Goal: Task Accomplishment & Management: Use online tool/utility

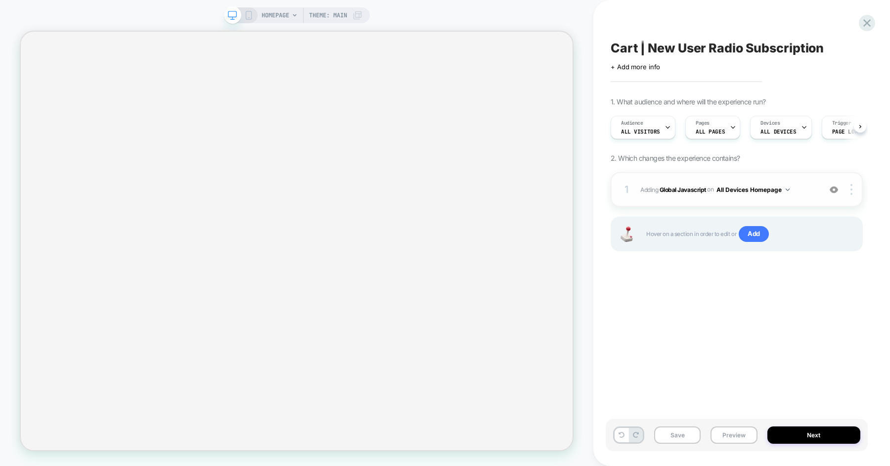
scroll to position [0, 0]
click at [806, 191] on span "Adding Global Javascript on All Devices Homepage" at bounding box center [727, 189] width 175 height 12
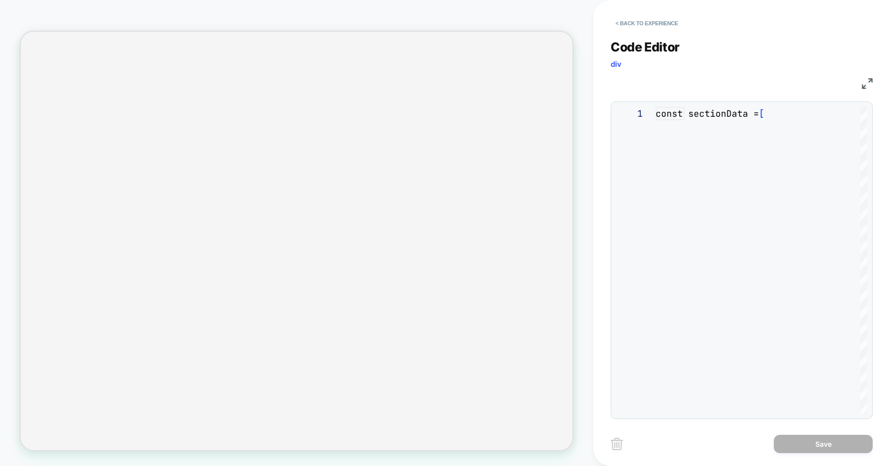
scroll to position [133, 0]
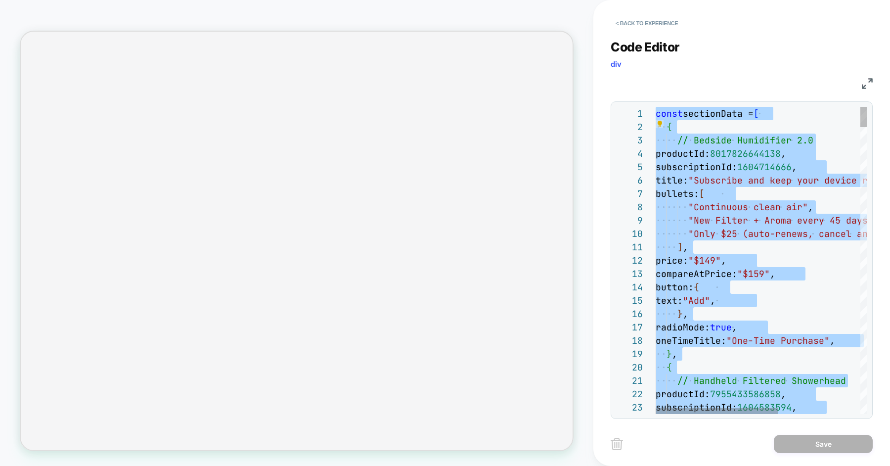
type textarea "**********"
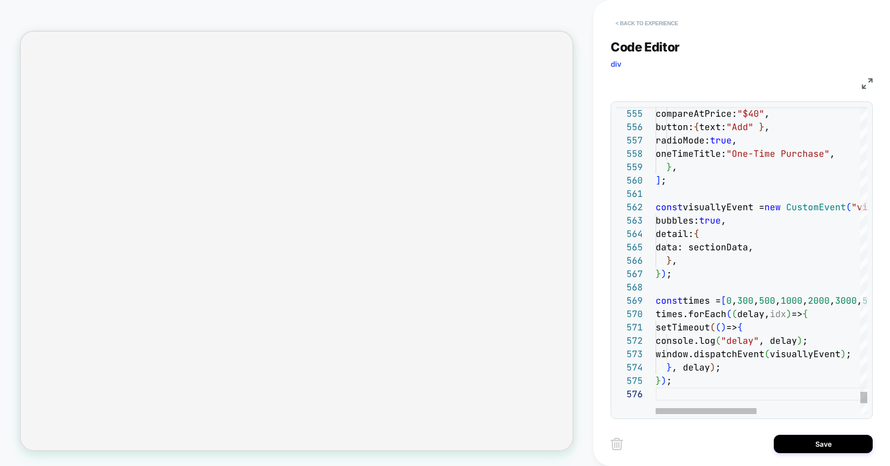
click at [650, 22] on button "< Back to experience" at bounding box center [646, 23] width 72 height 16
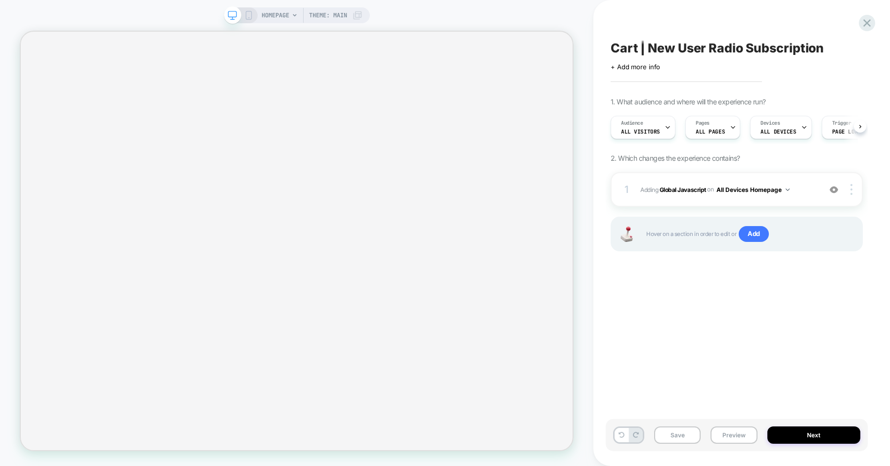
scroll to position [0, 0]
click at [767, 187] on button "All Devices Homepage" at bounding box center [752, 189] width 73 height 12
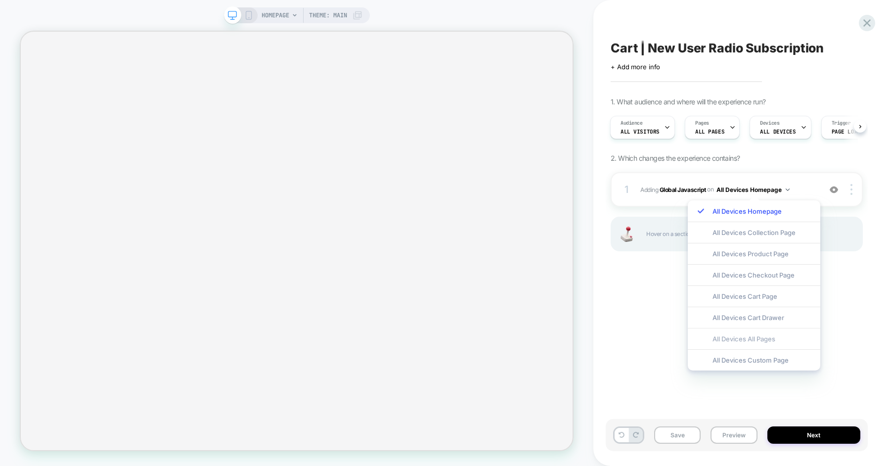
click at [727, 339] on div "All Devices All Pages" at bounding box center [753, 338] width 132 height 21
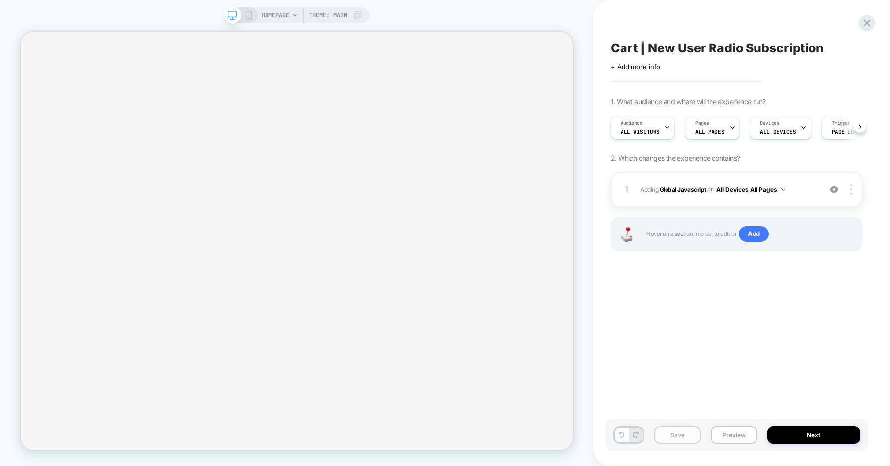
click at [679, 433] on button "Save" at bounding box center [677, 434] width 46 height 17
click at [721, 433] on button "Preview" at bounding box center [733, 434] width 46 height 17
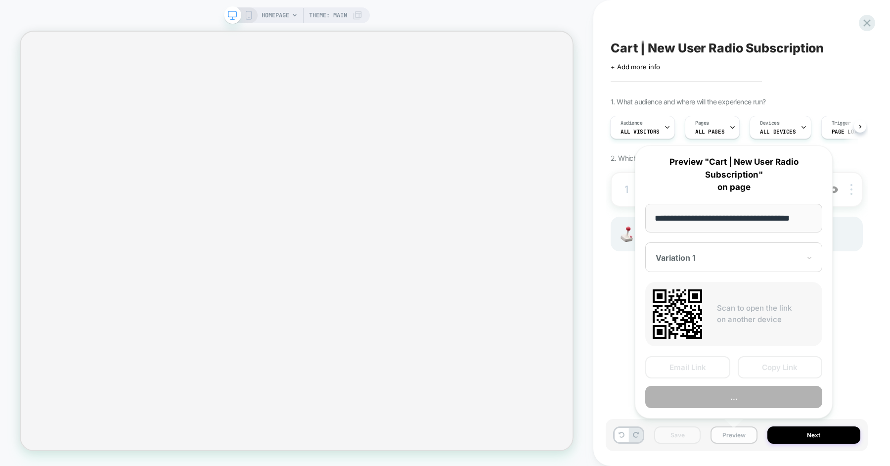
scroll to position [0, 5]
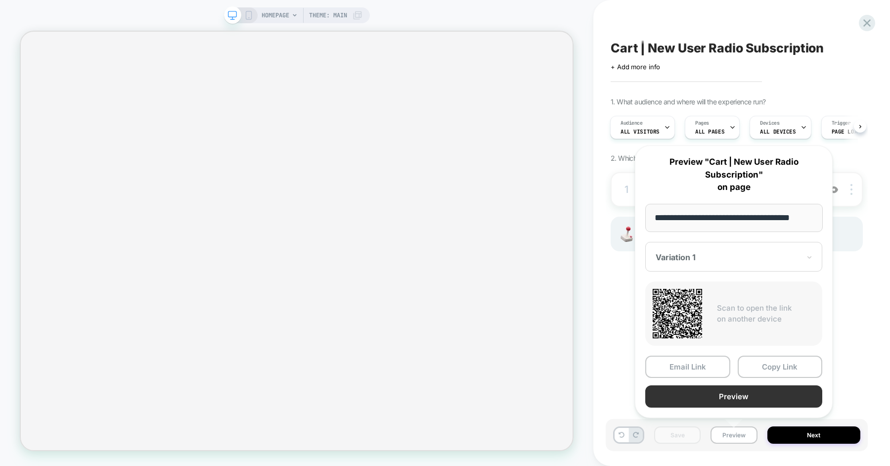
click at [732, 400] on button "Preview" at bounding box center [733, 396] width 177 height 22
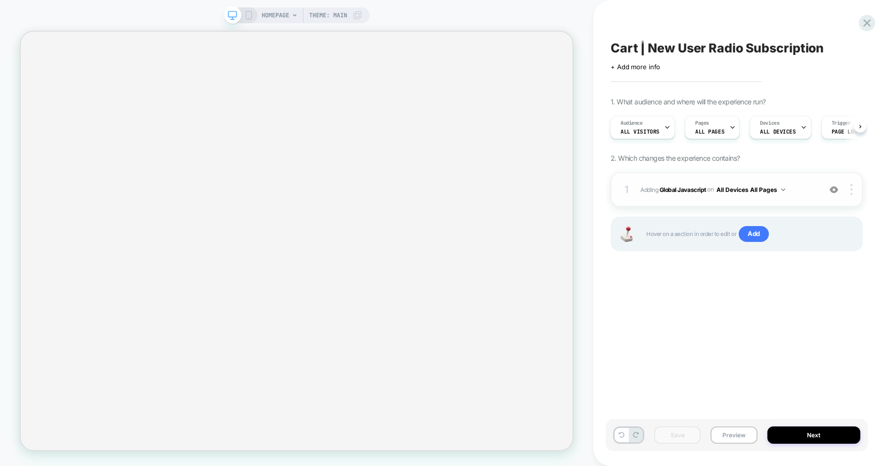
click at [807, 191] on span "Adding Global Javascript on All Devices All Pages" at bounding box center [727, 189] width 175 height 12
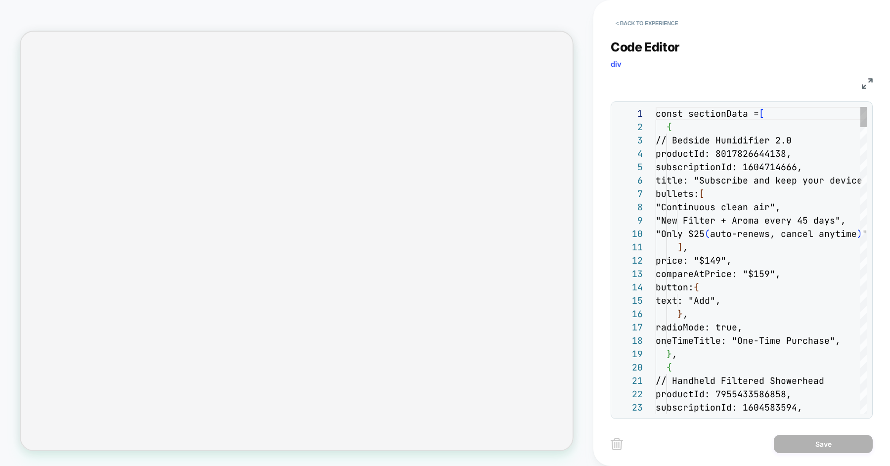
scroll to position [133, 0]
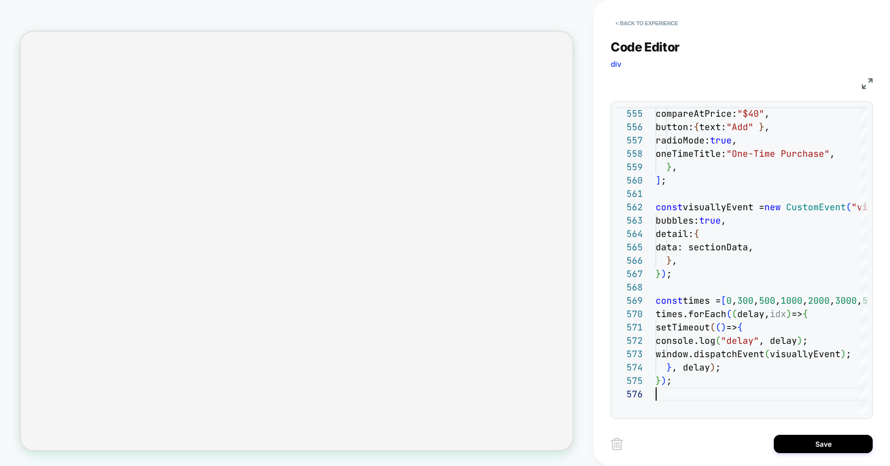
scroll to position [0, 0]
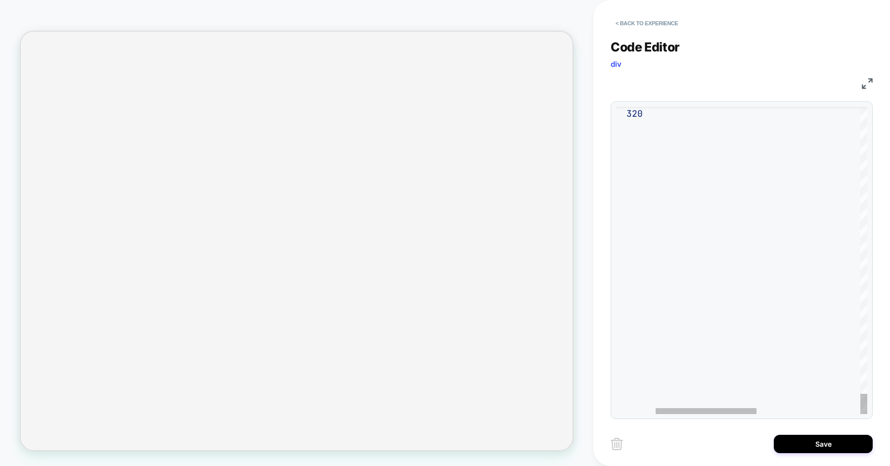
type textarea "**********"
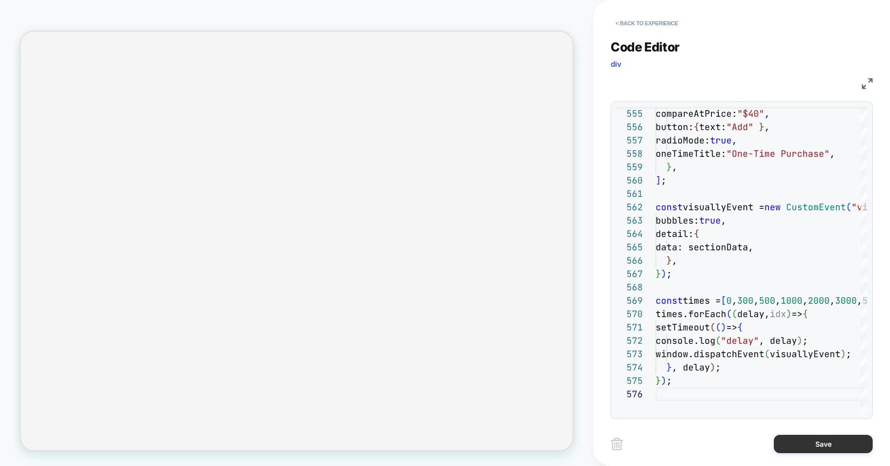
click at [799, 447] on button "Save" at bounding box center [822, 443] width 99 height 18
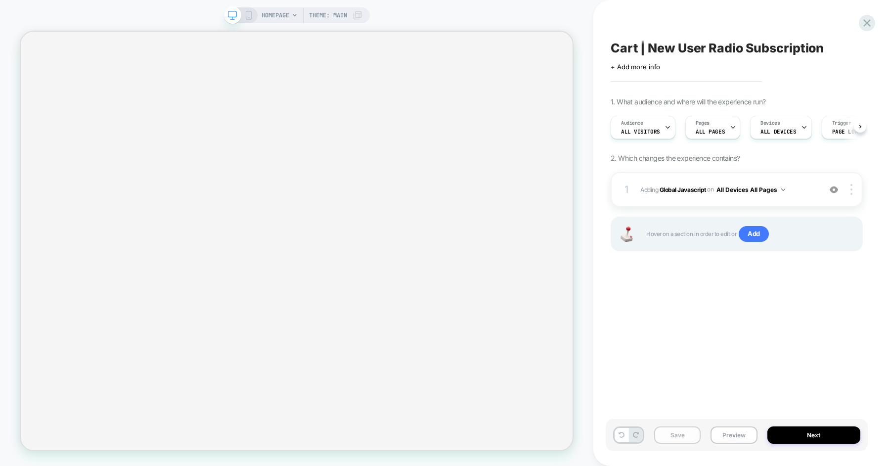
scroll to position [0, 0]
click at [683, 436] on button "Save" at bounding box center [677, 434] width 46 height 17
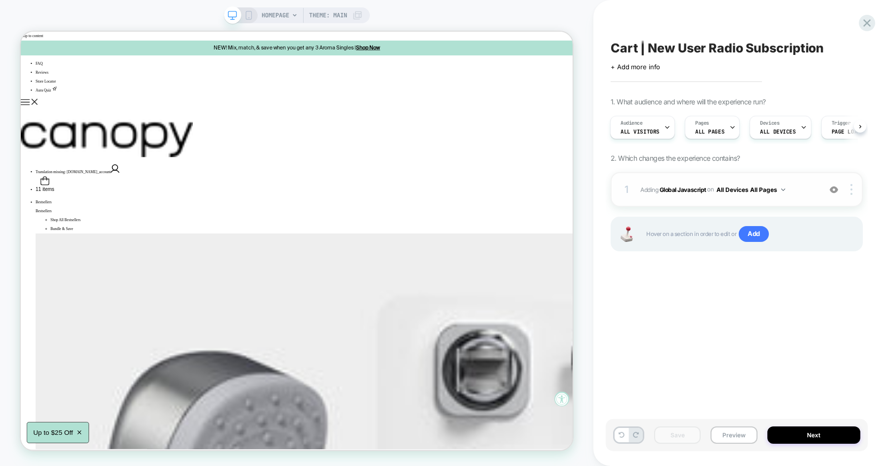
click at [803, 189] on span "Adding Global Javascript on All Devices All Pages" at bounding box center [727, 189] width 175 height 12
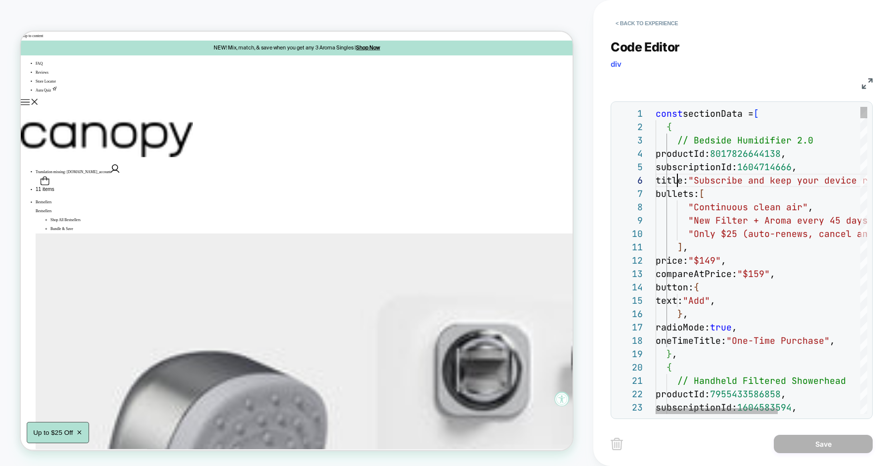
type textarea "**********"
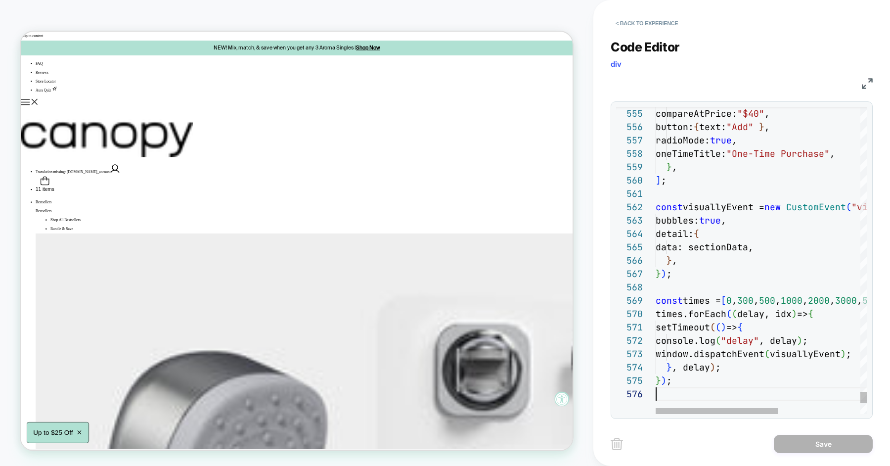
scroll to position [67, 0]
click at [655, 23] on button "< Back to experience" at bounding box center [646, 23] width 72 height 16
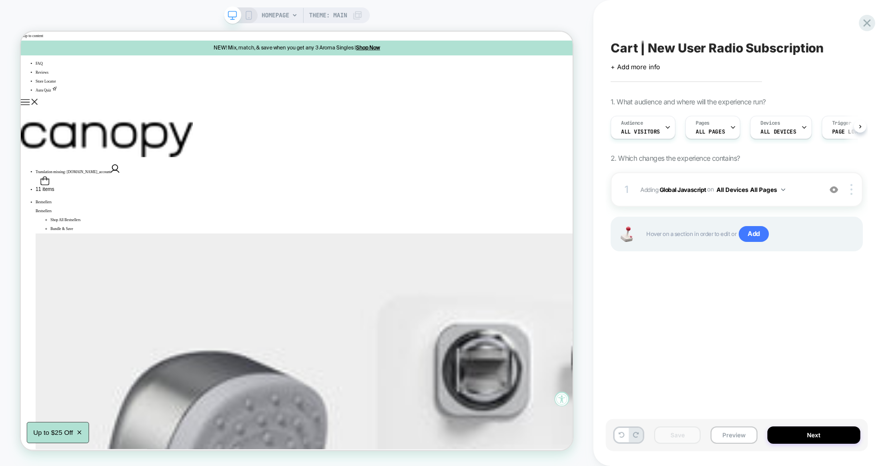
scroll to position [0, 0]
click at [728, 428] on button "Preview" at bounding box center [733, 434] width 46 height 17
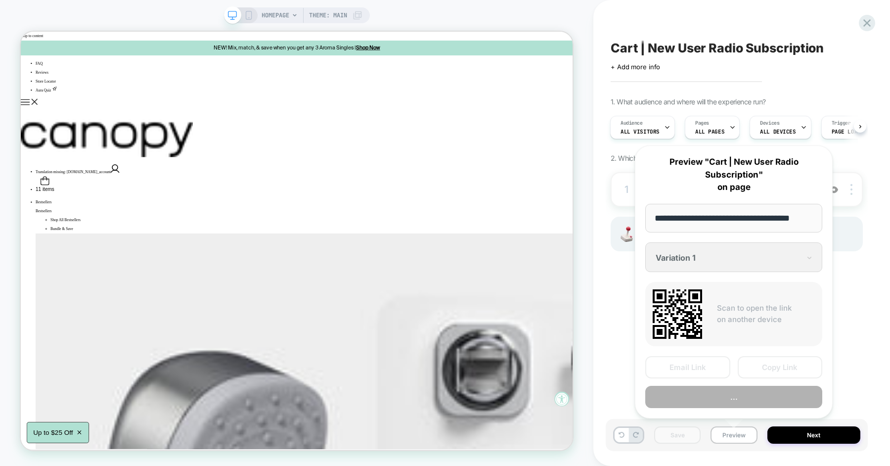
scroll to position [0, 5]
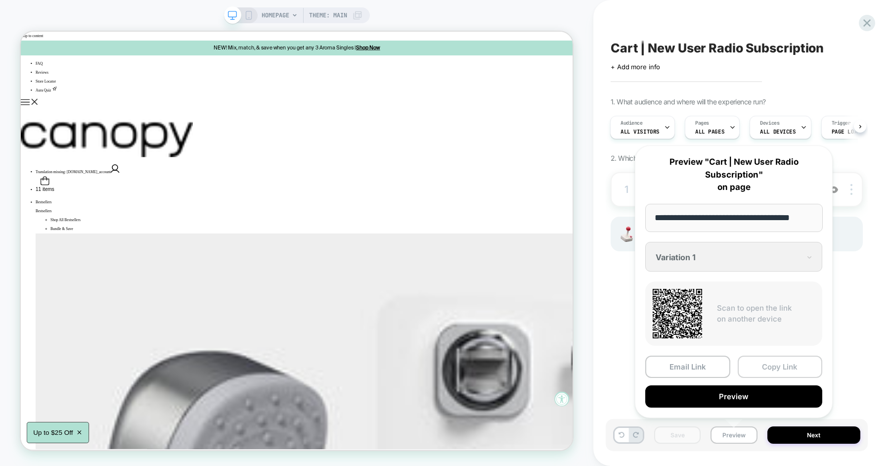
click at [758, 366] on button "Copy Link" at bounding box center [779, 366] width 85 height 22
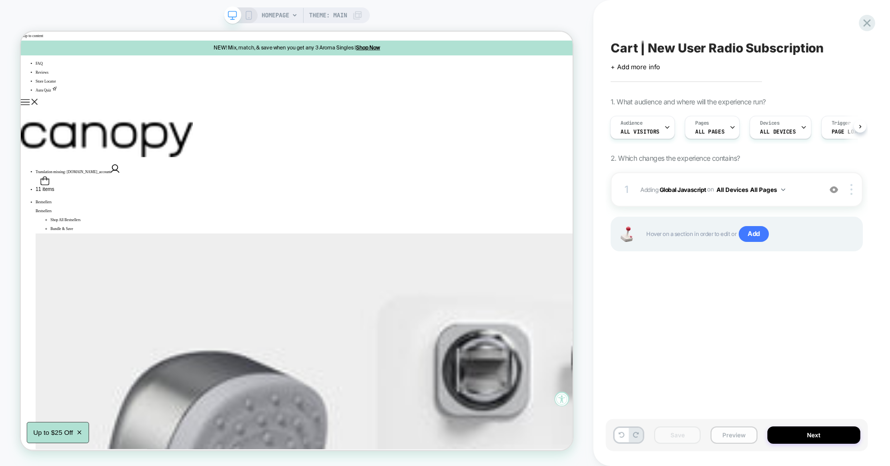
click at [740, 439] on button "Preview" at bounding box center [733, 434] width 46 height 17
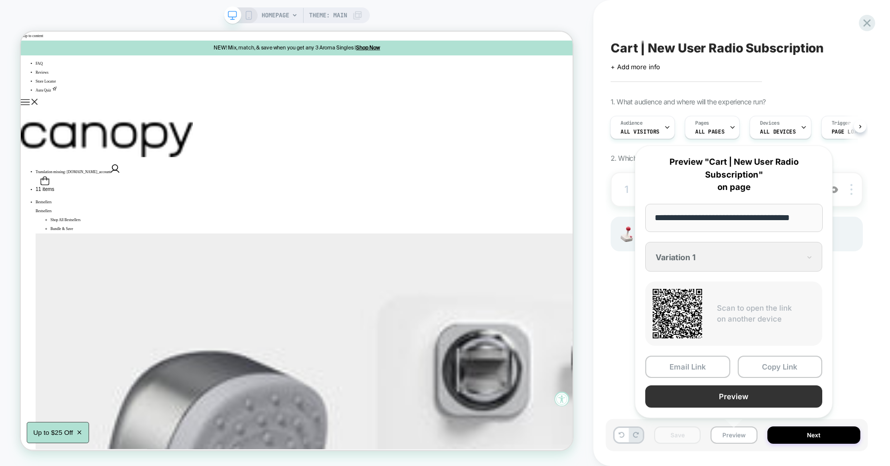
click at [727, 395] on button "Preview" at bounding box center [733, 396] width 177 height 22
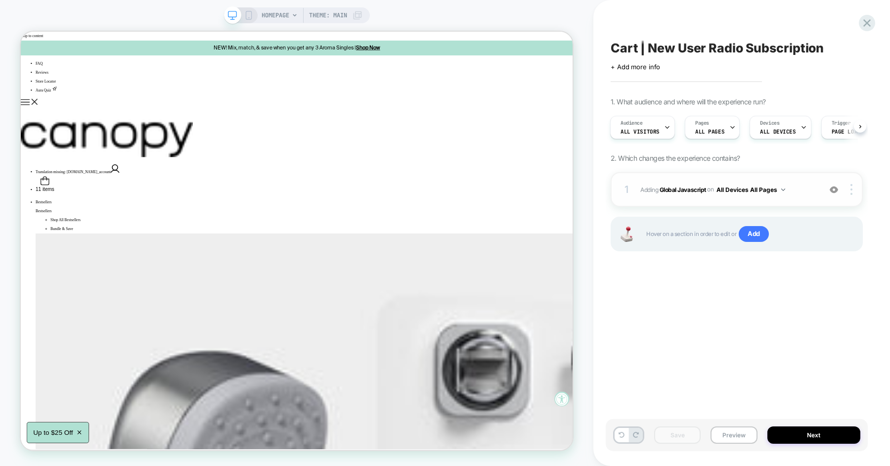
click at [798, 191] on span "Adding Global Javascript on All Devices All Pages" at bounding box center [727, 189] width 175 height 12
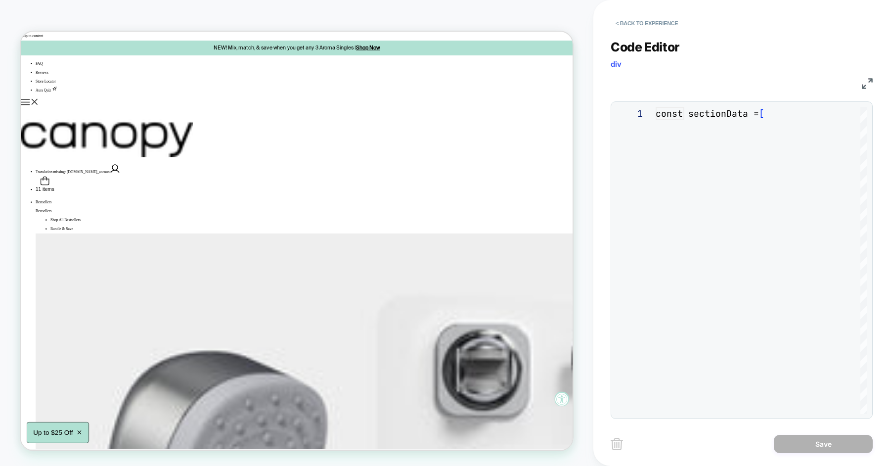
scroll to position [133, 0]
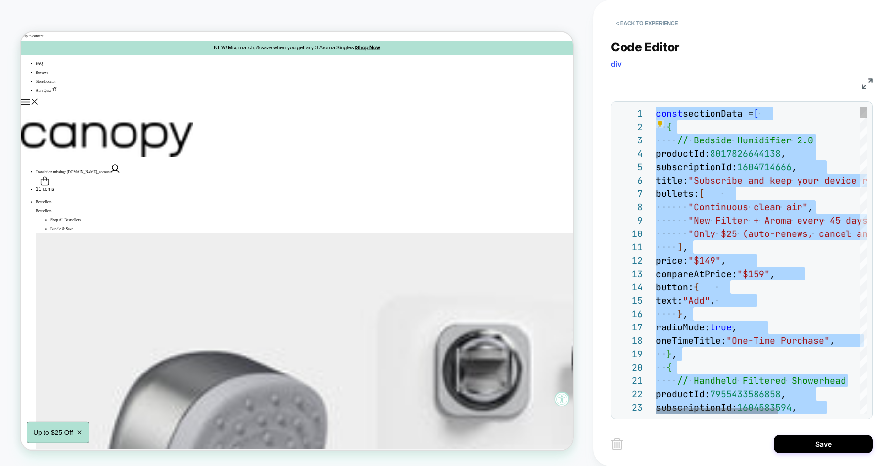
type textarea "***"
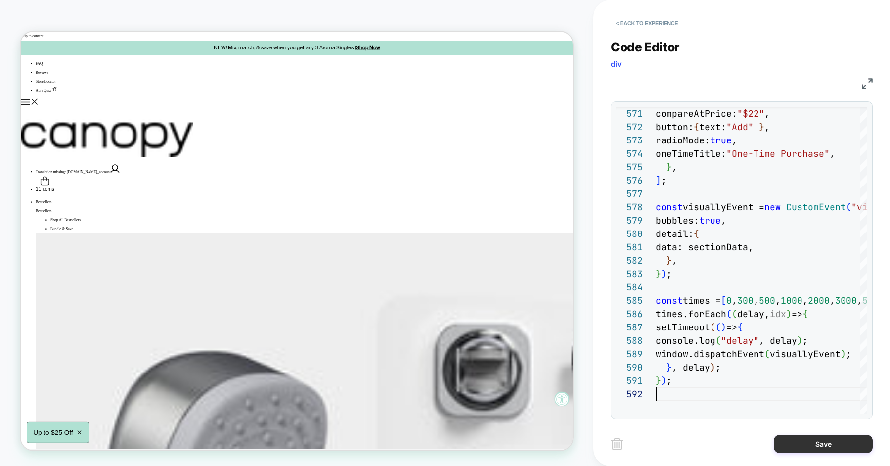
click at [789, 439] on button "Save" at bounding box center [822, 443] width 99 height 18
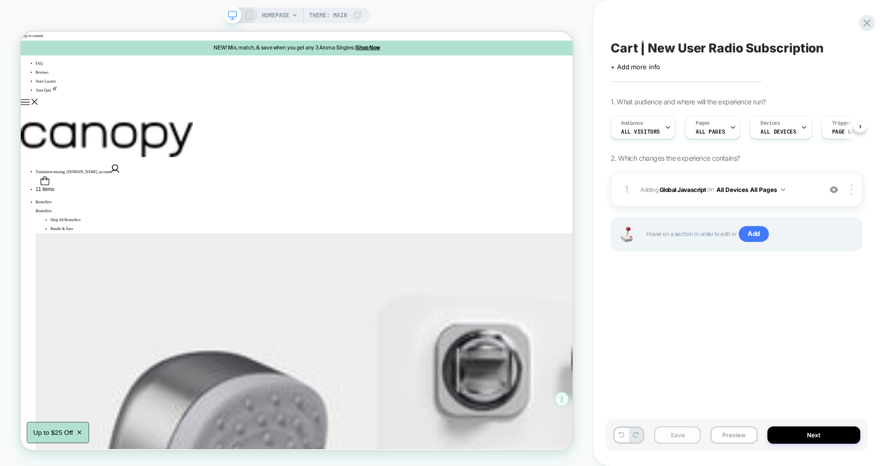
scroll to position [0, 0]
click at [670, 432] on button "Save" at bounding box center [677, 434] width 46 height 17
click at [723, 435] on button "Preview" at bounding box center [733, 434] width 46 height 17
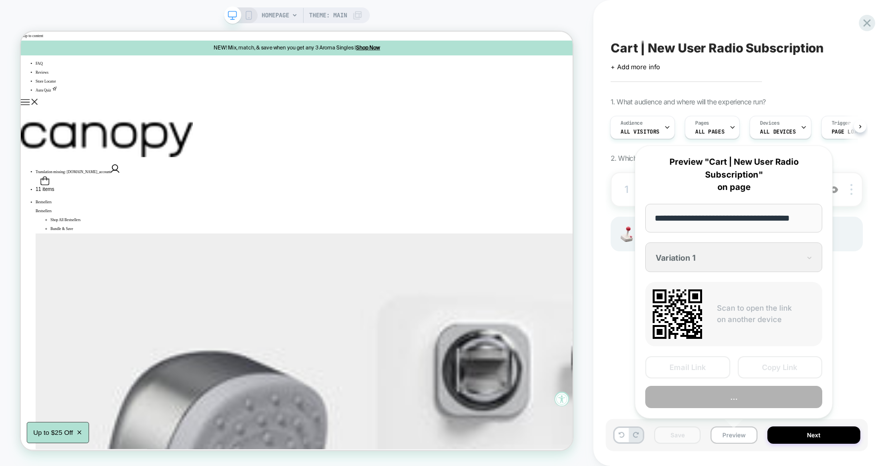
scroll to position [0, 5]
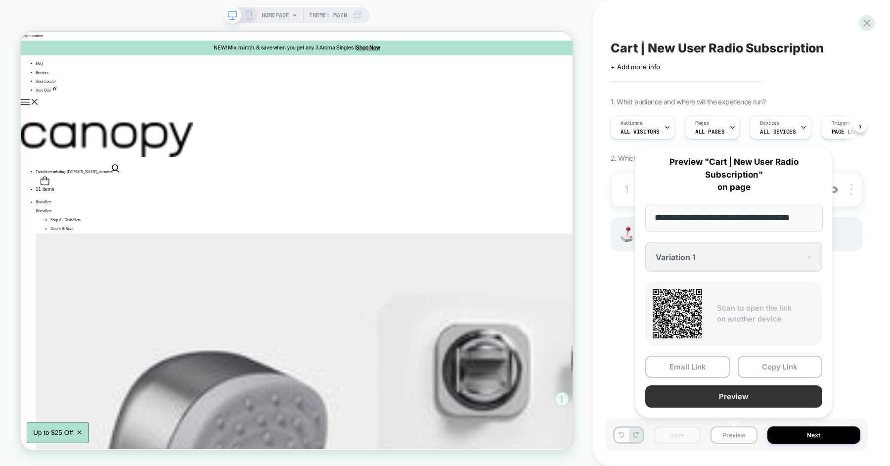
click at [734, 400] on button "Preview" at bounding box center [733, 396] width 177 height 22
